Goal: Task Accomplishment & Management: Manage account settings

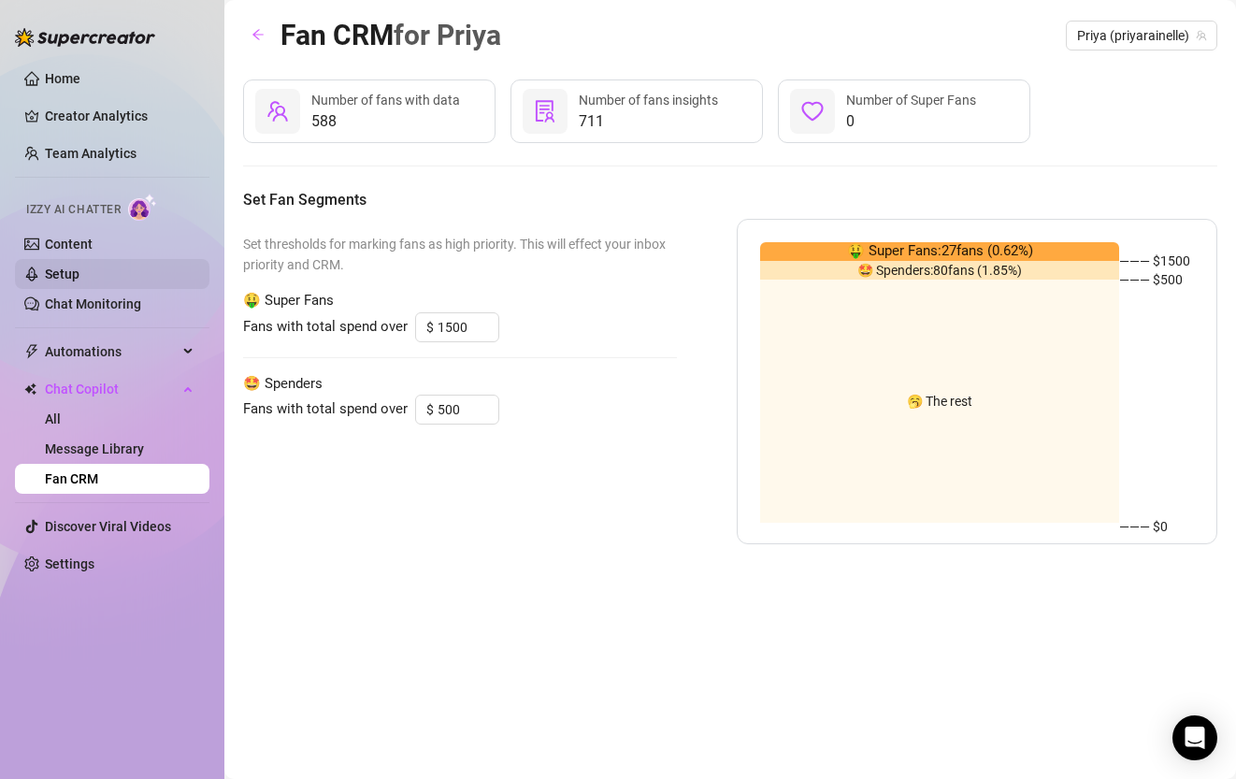
click at [79, 274] on link "Setup" at bounding box center [62, 273] width 35 height 15
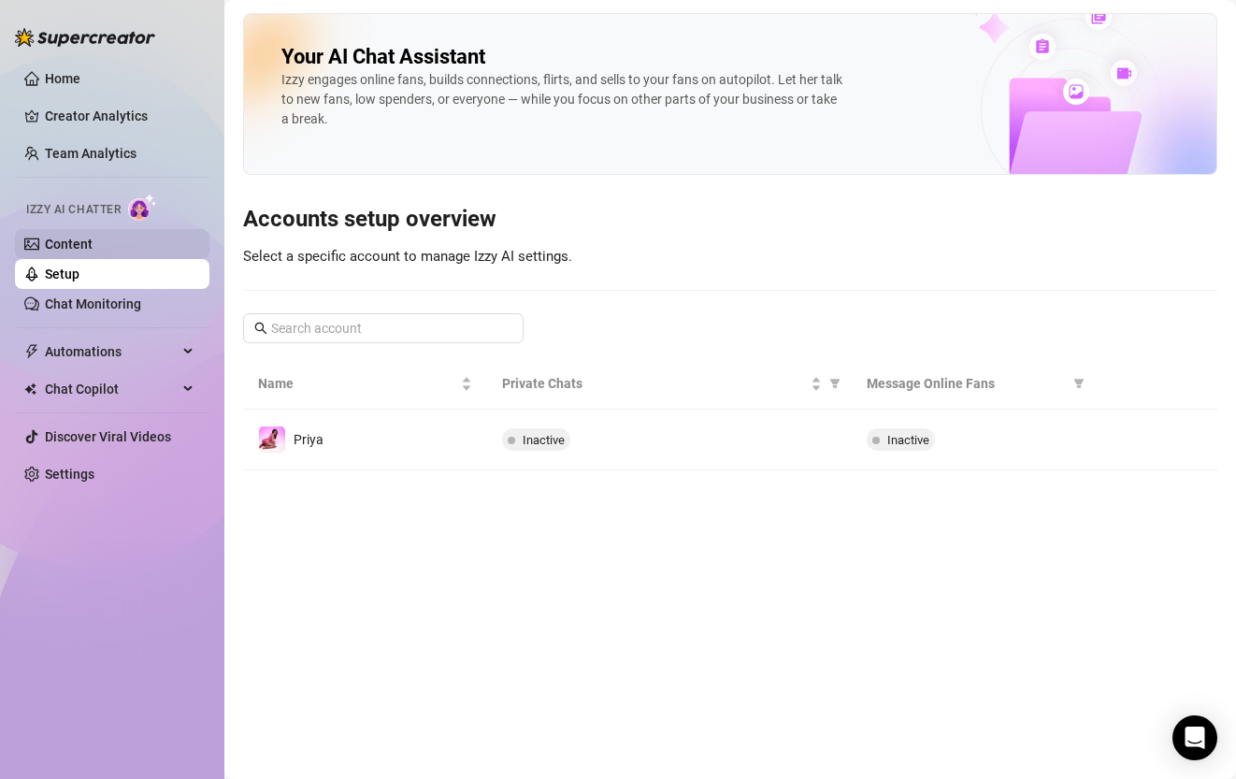
click at [93, 241] on link "Content" at bounding box center [69, 244] width 48 height 15
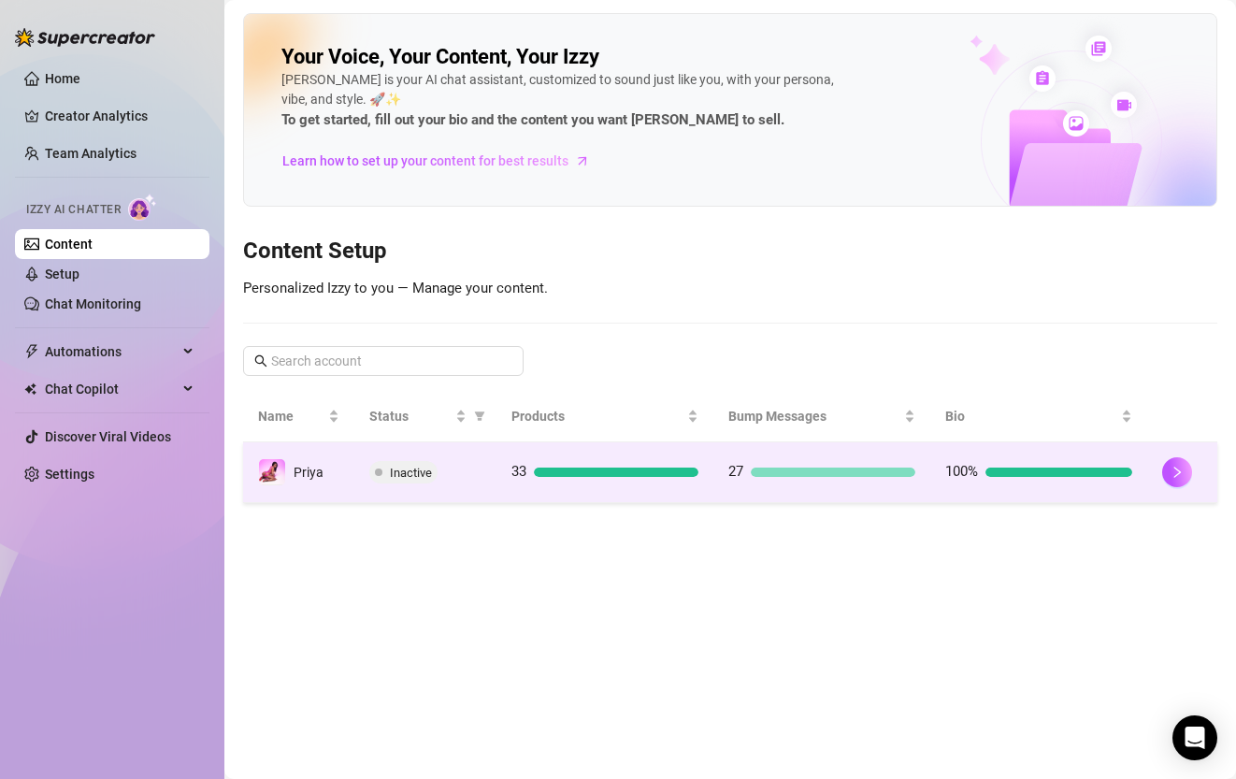
click at [613, 484] on td "33" at bounding box center [605, 472] width 217 height 61
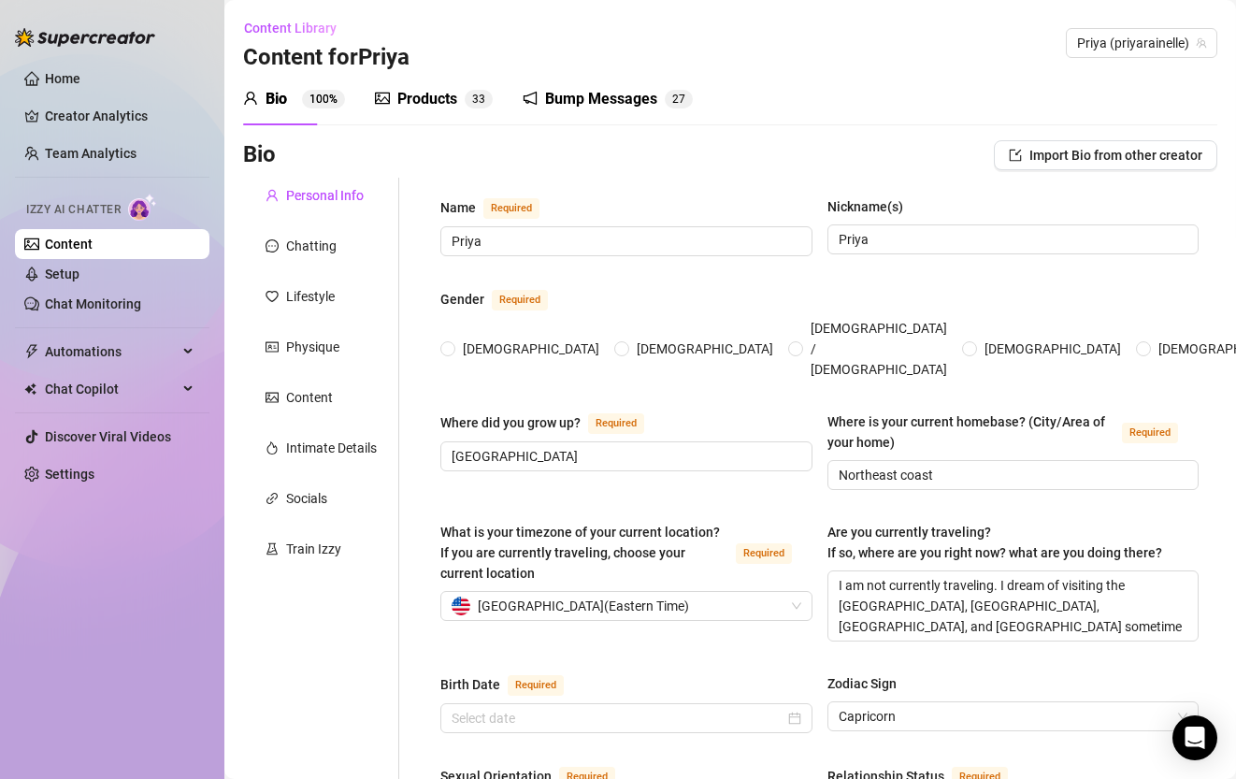
click at [424, 94] on div "Products" at bounding box center [427, 99] width 60 height 22
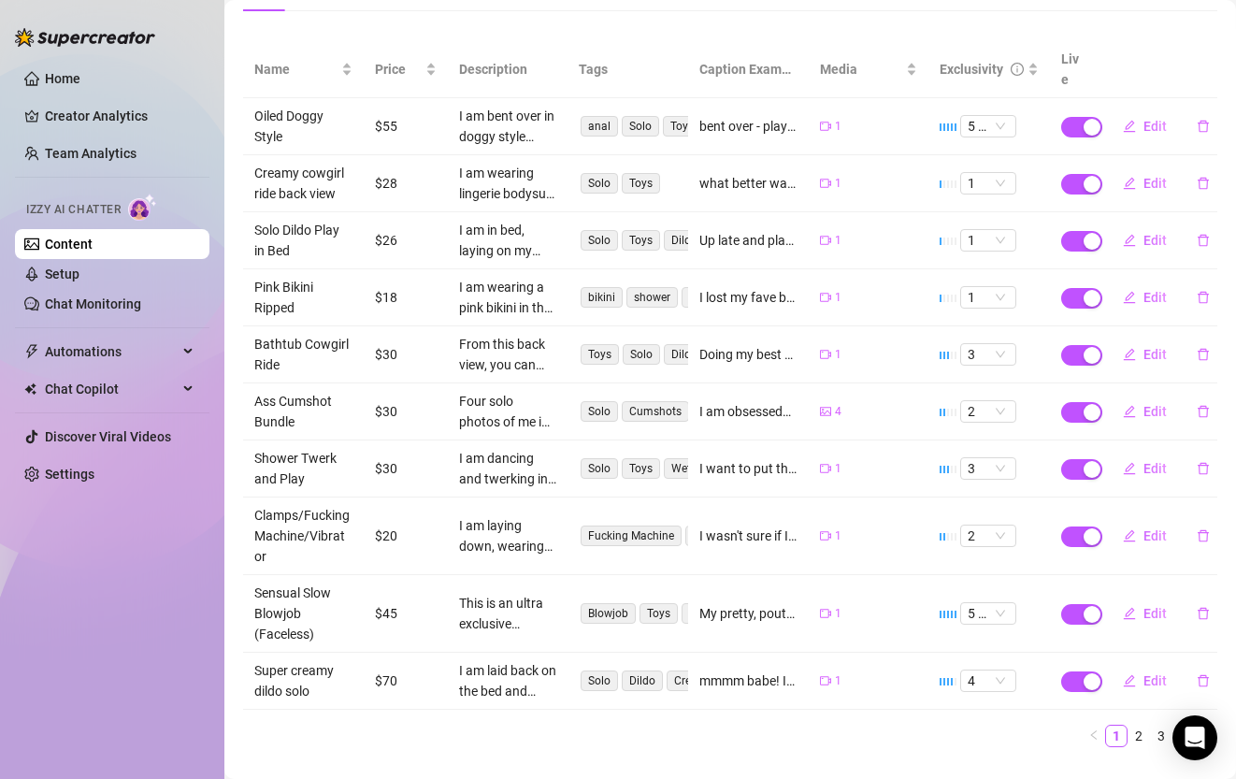
scroll to position [228, 0]
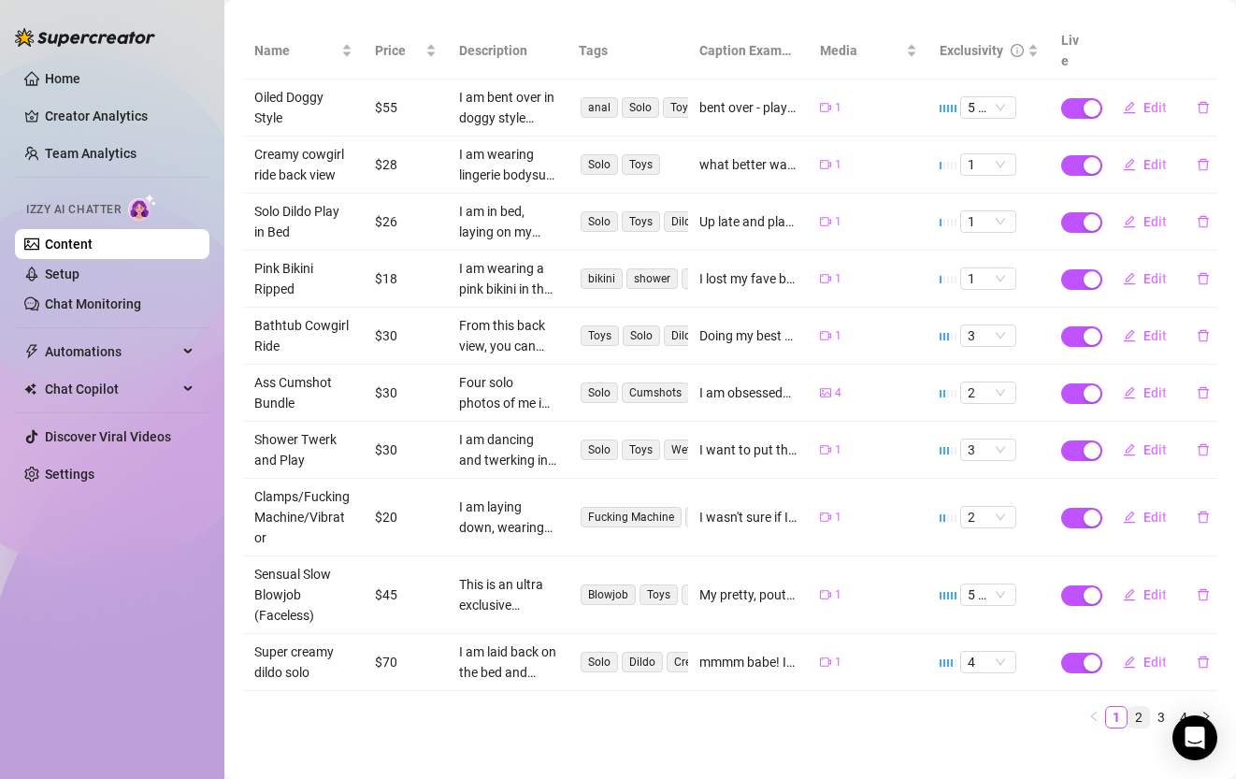
click at [1146, 707] on link "2" at bounding box center [1139, 717] width 21 height 21
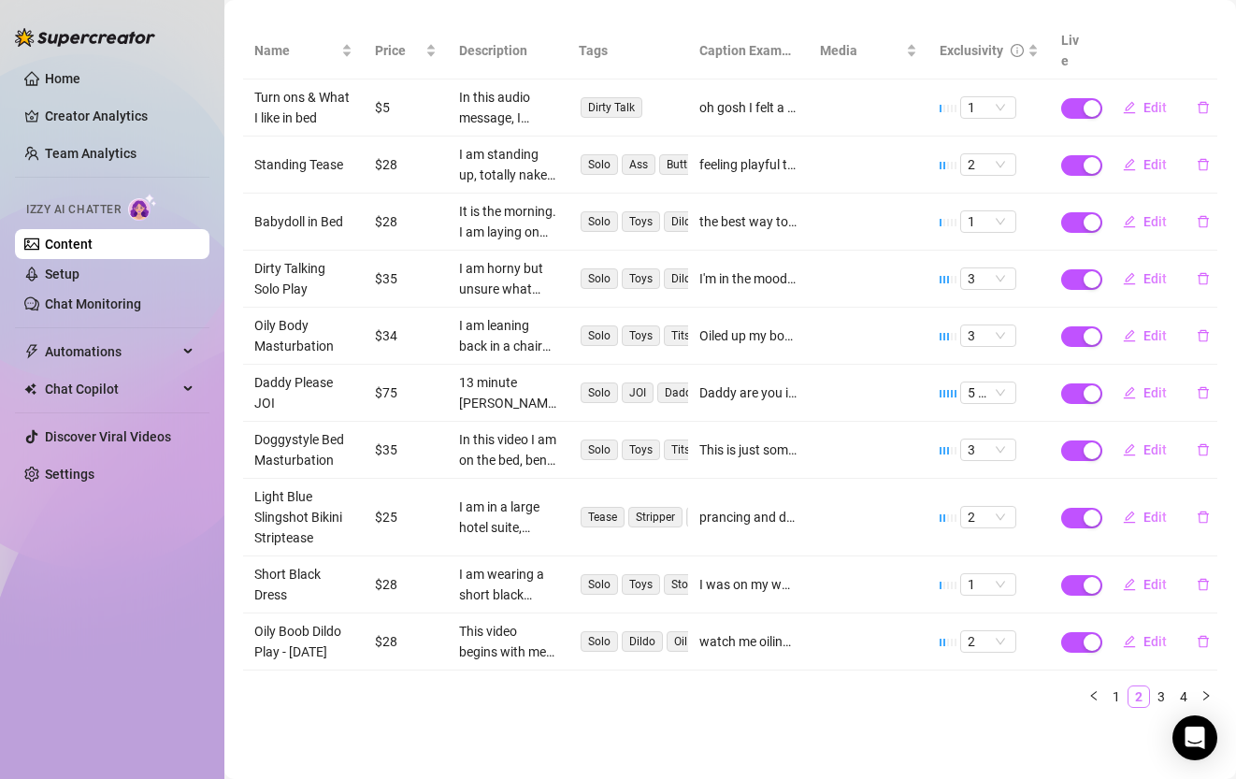
scroll to position [208, 0]
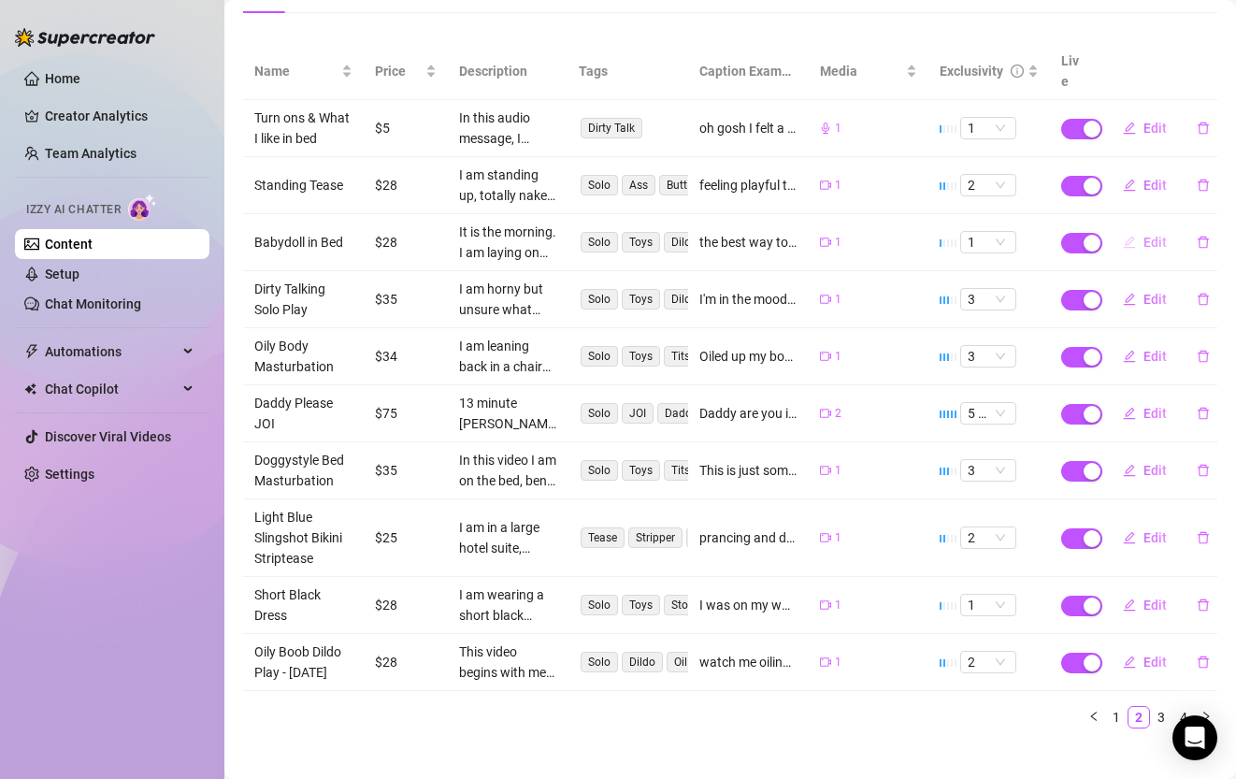
click at [1149, 235] on span "Edit" at bounding box center [1155, 242] width 23 height 15
type textarea "the best way to start the day is with an early morning orgasm ☀️💕 I love relaxi…"
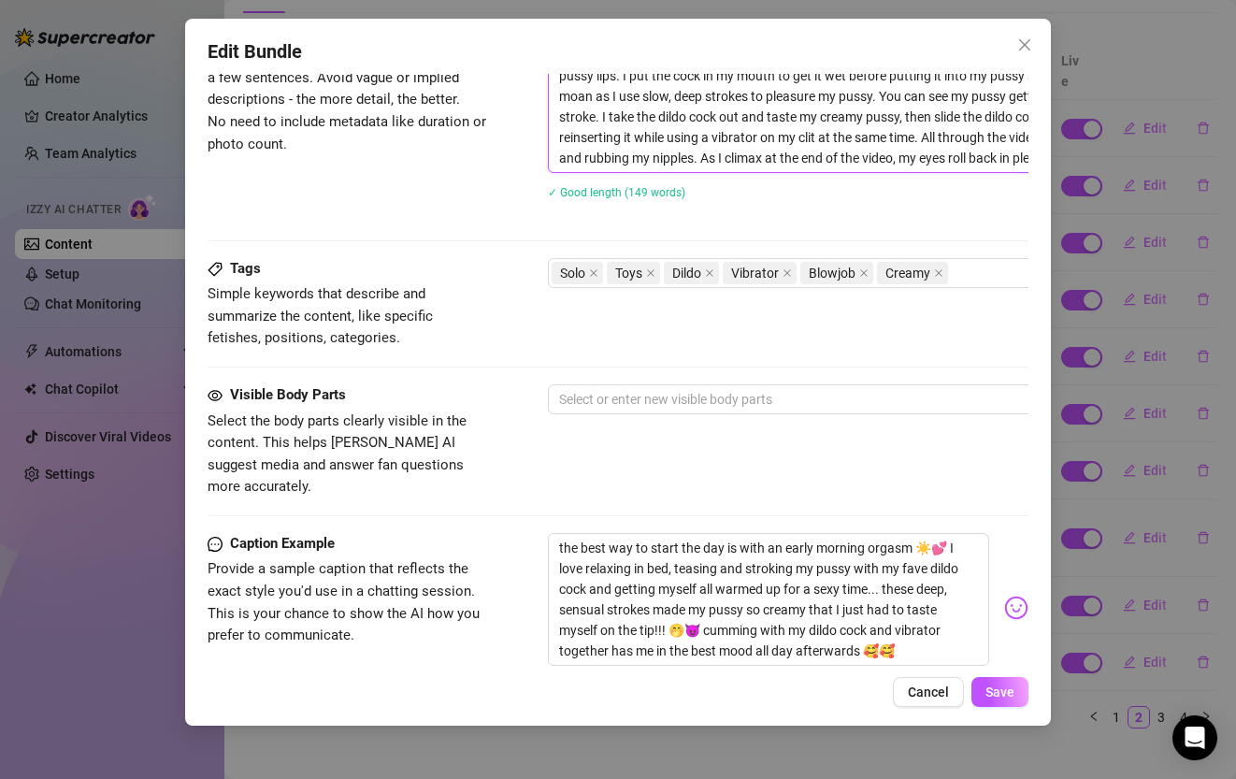
click at [720, 101] on textarea "It is the morning. I am laying on my back in bed, wearing a lavender purple bab…" at bounding box center [875, 96] width 653 height 151
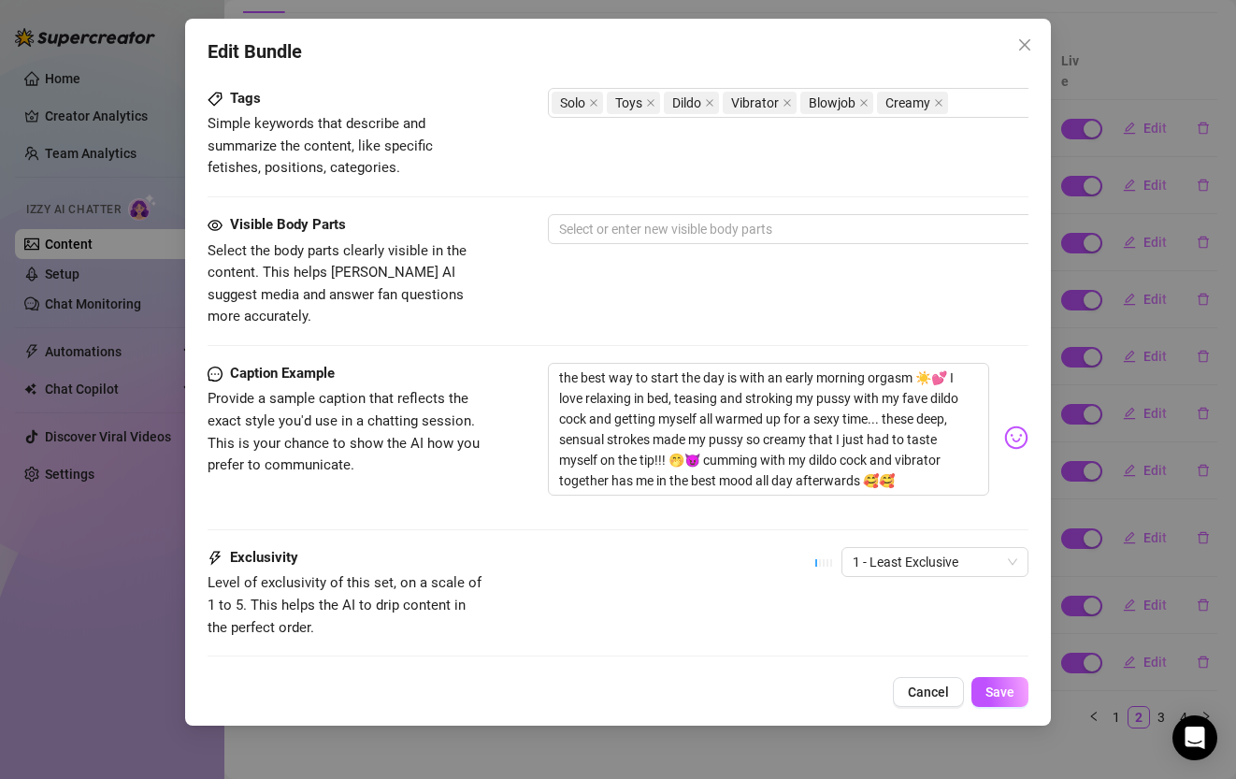
scroll to position [1083, 0]
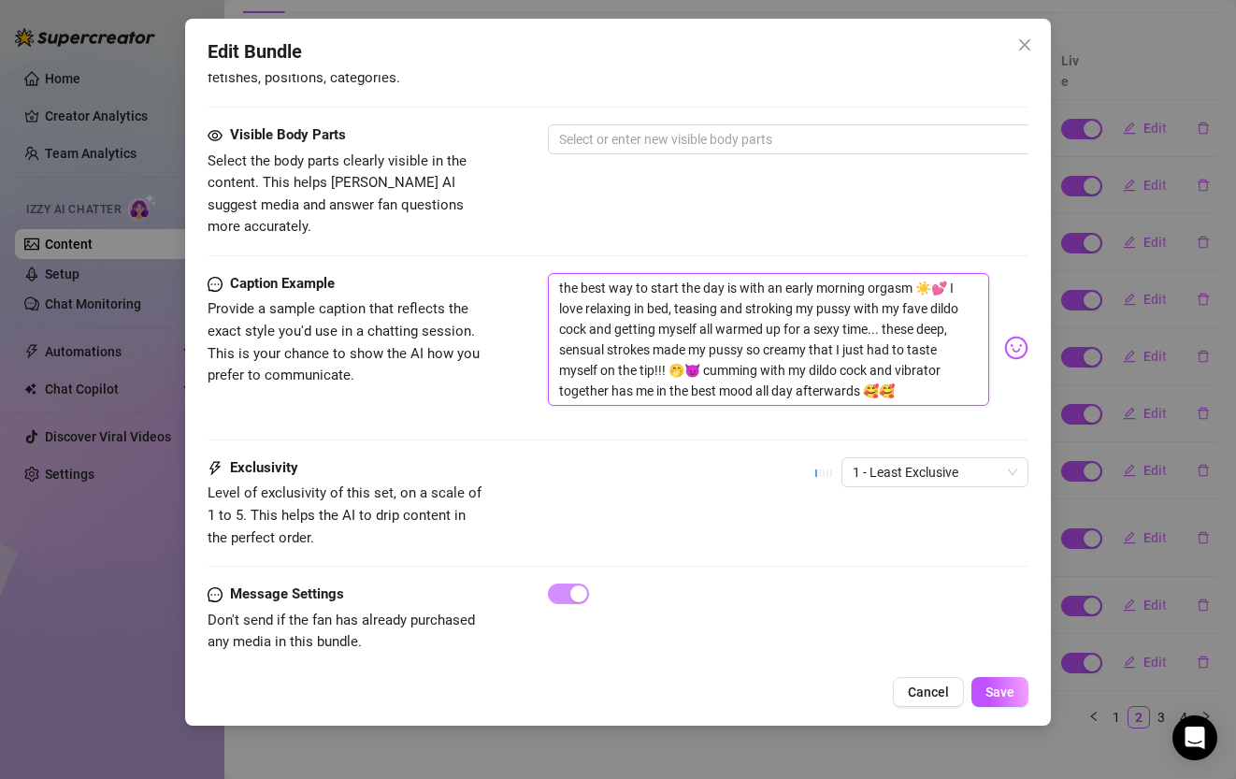
click at [711, 324] on textarea "the best way to start the day is with an early morning orgasm ☀️💕 I love relaxi…" at bounding box center [768, 339] width 440 height 133
click at [929, 686] on span "Cancel" at bounding box center [928, 691] width 41 height 15
